Goal: Task Accomplishment & Management: Manage account settings

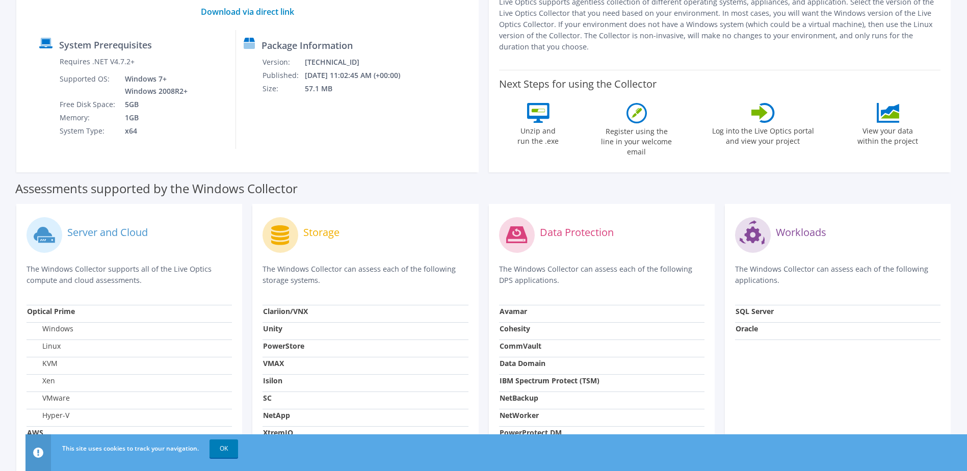
scroll to position [286, 0]
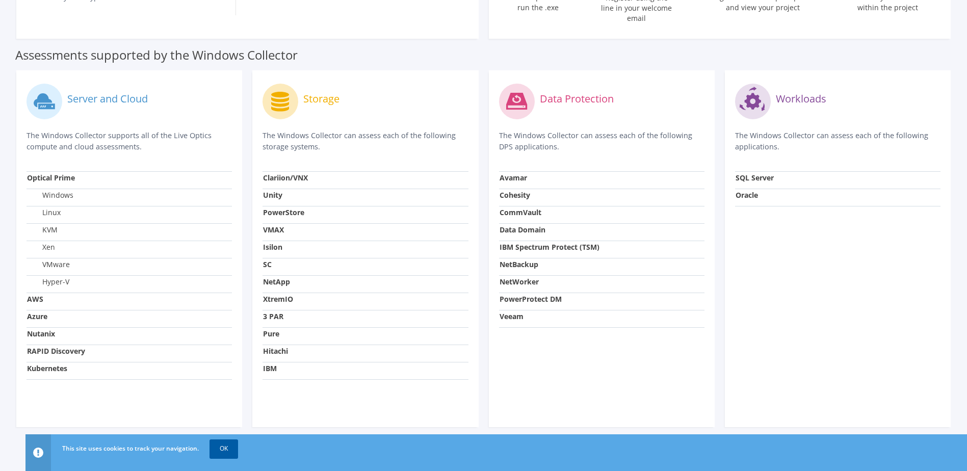
click at [222, 449] on link "OK" at bounding box center [224, 448] width 29 height 18
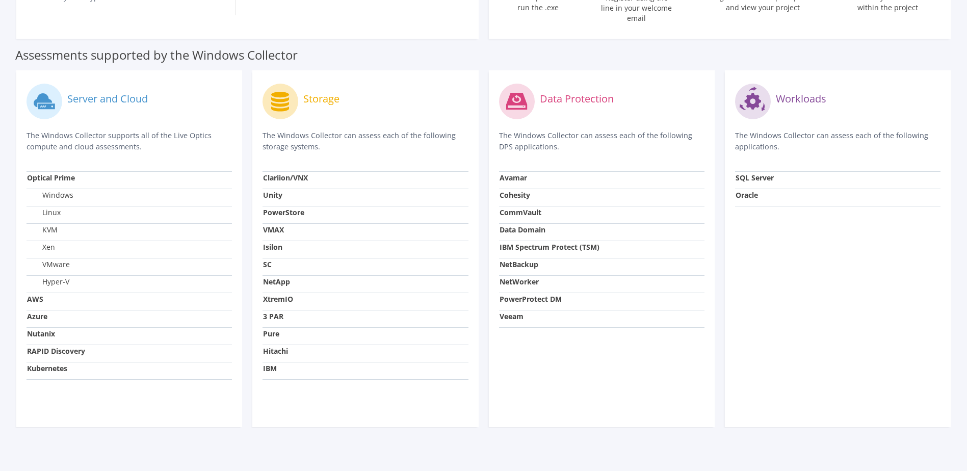
scroll to position [0, 0]
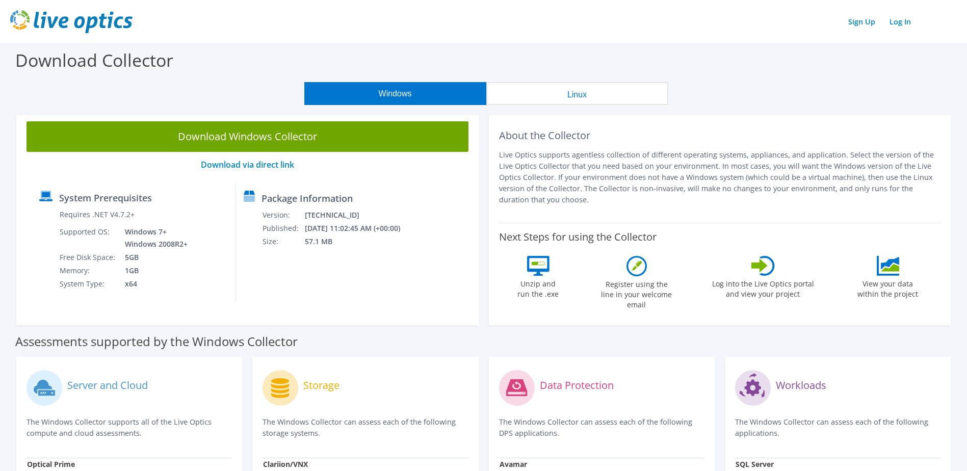
click at [306, 139] on link "Download Windows Collector" at bounding box center [248, 136] width 442 height 31
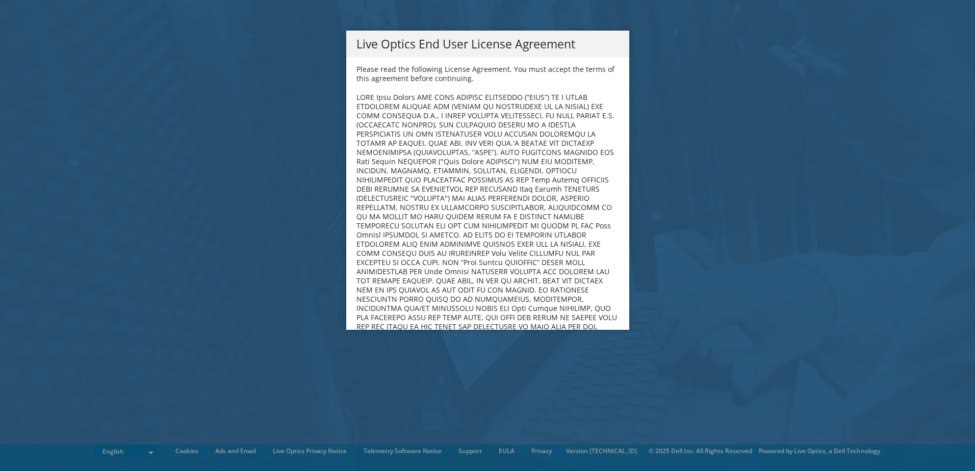
drag, startPoint x: 878, startPoint y: 226, endPoint x: 518, endPoint y: 304, distance: 367.6
click at [878, 226] on div "Live Optics End User License Agreement Please read the following License Agreem…" at bounding box center [487, 236] width 975 height 410
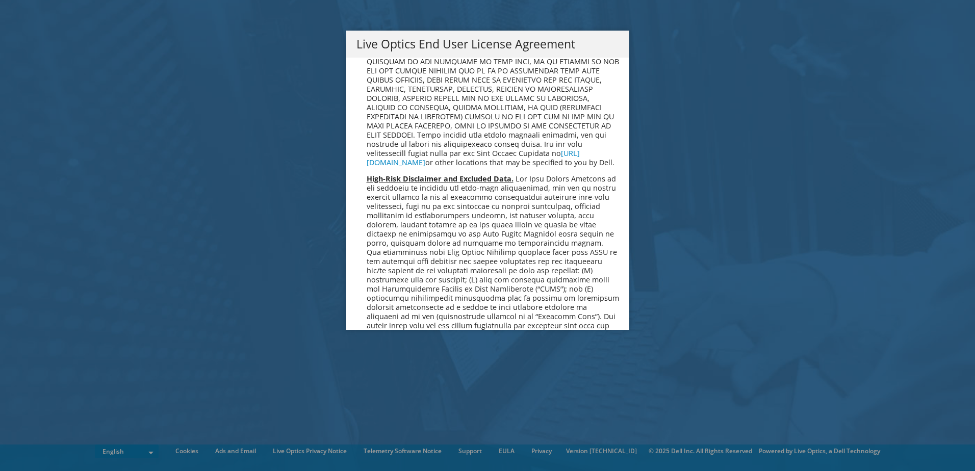
scroll to position [3855, 0]
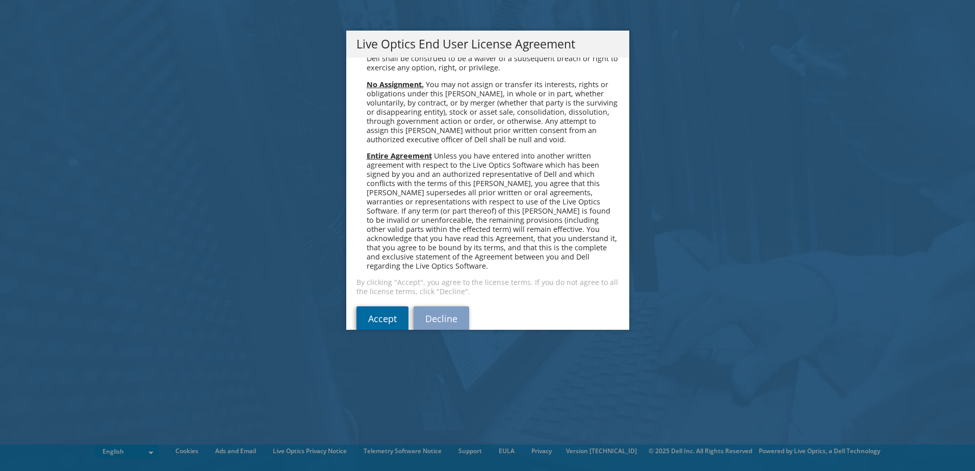
click at [367, 306] on link "Accept" at bounding box center [382, 318] width 52 height 24
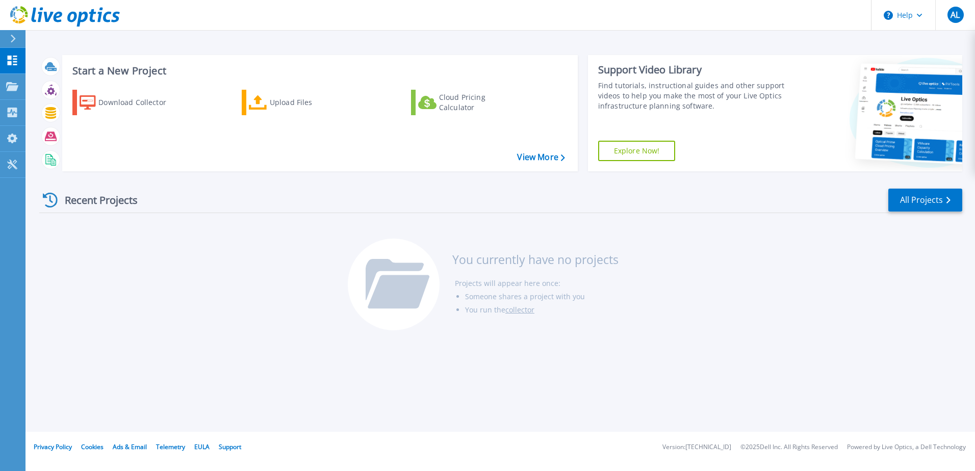
click at [12, 33] on div at bounding box center [17, 38] width 16 height 17
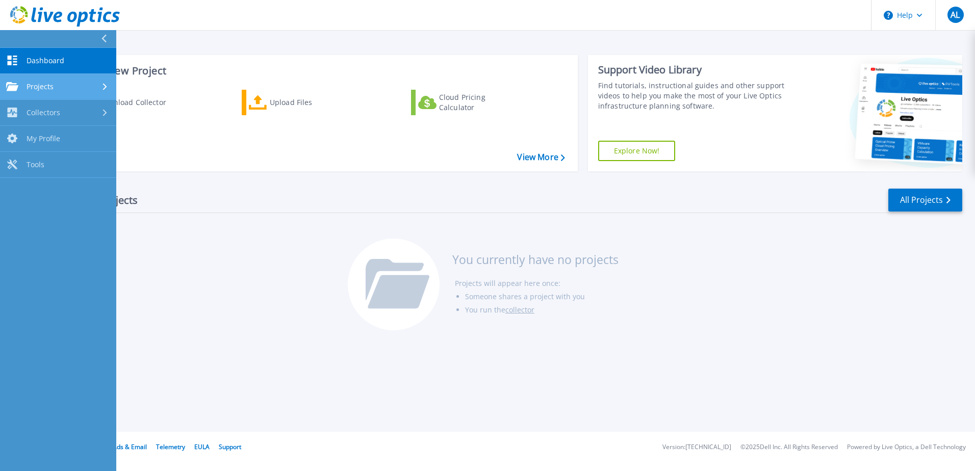
click at [60, 82] on div "Projects" at bounding box center [58, 86] width 104 height 9
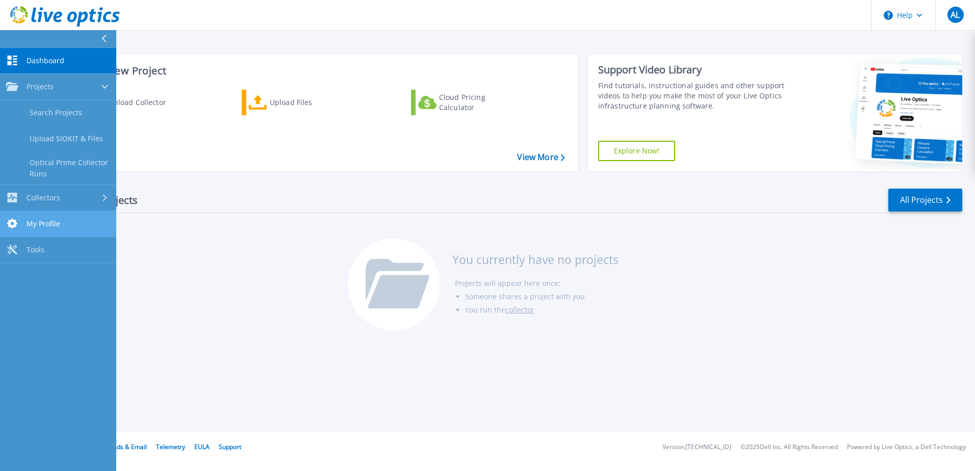
click at [57, 217] on link "My Profile My Profile" at bounding box center [58, 224] width 116 height 26
click at [56, 203] on link "Collectors Collectors" at bounding box center [58, 198] width 116 height 26
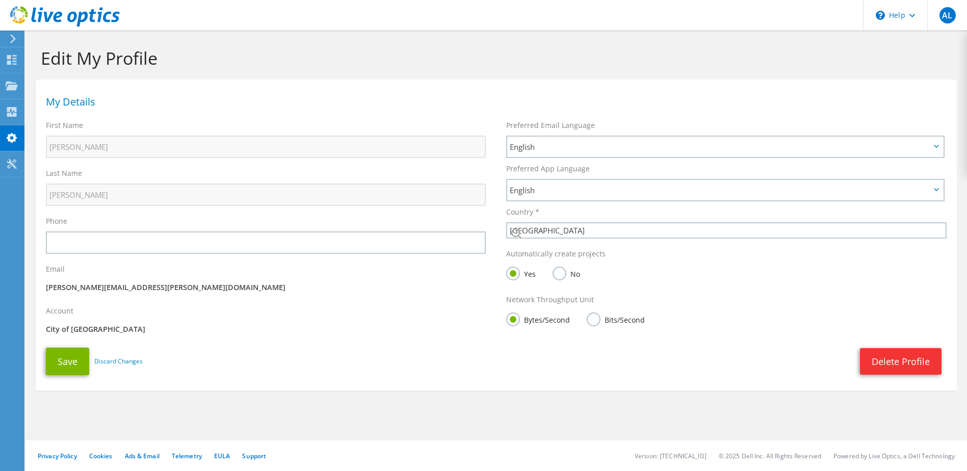
select select "75"
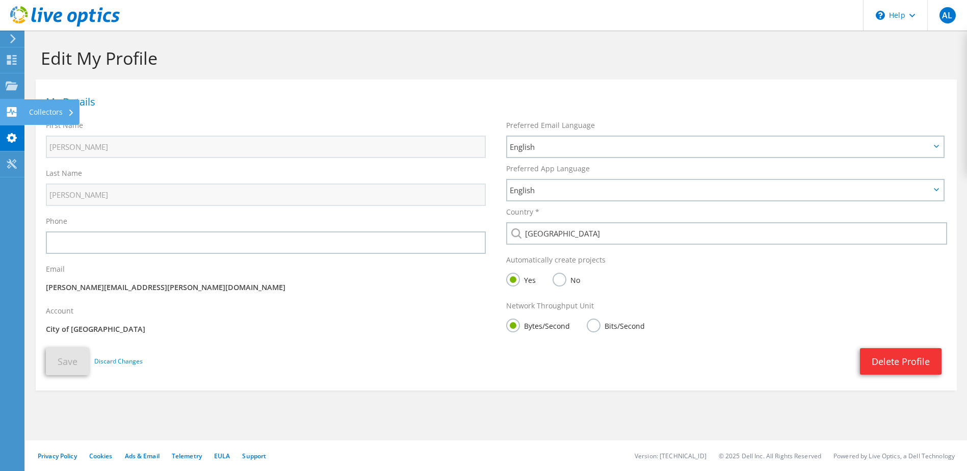
click at [57, 114] on div "Collectors" at bounding box center [52, 111] width 56 height 25
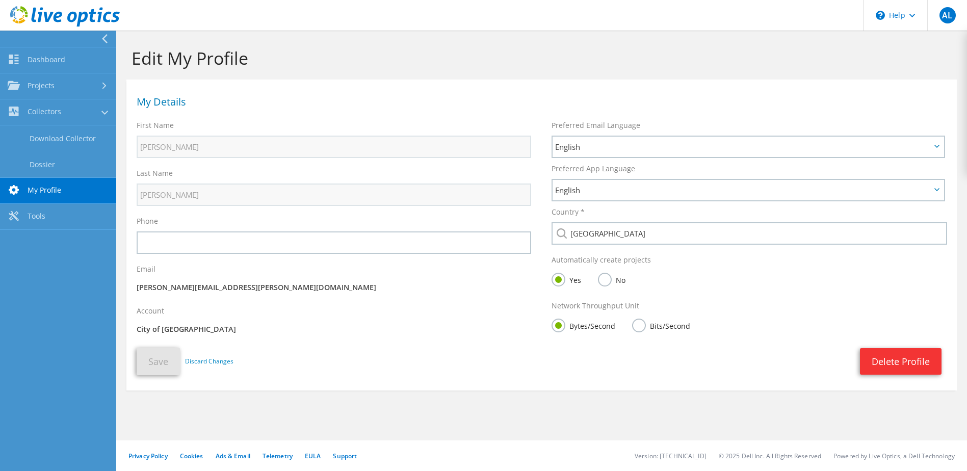
click at [506, 37] on div "Edit My Profile" at bounding box center [541, 55] width 841 height 49
